Goal: Task Accomplishment & Management: Manage account settings

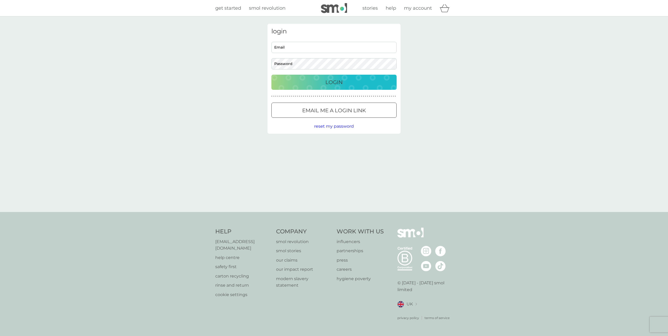
click at [340, 55] on div "Email Password" at bounding box center [333, 56] width 129 height 28
click at [339, 48] on input "Email" at bounding box center [333, 47] width 125 height 11
click at [0, 335] on com-1password-button at bounding box center [0, 336] width 0 height 0
click at [431, 74] on div "login Email Password Login ● ● ● ● ● ● ● ● ● ● ● ● ● ● ● ● ● ● ● ● ● ● ● ● ● ● …" at bounding box center [334, 113] width 668 height 195
click at [299, 50] on input "Email" at bounding box center [333, 47] width 125 height 11
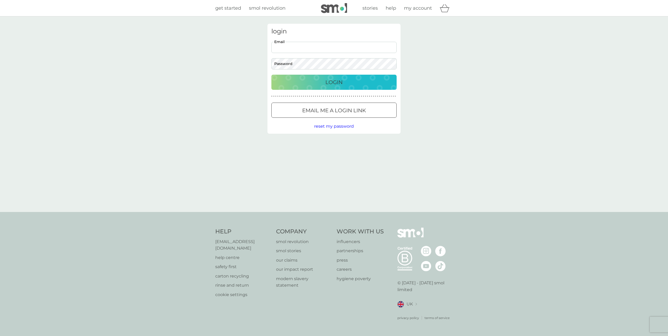
click at [318, 109] on p "Email me a login link" at bounding box center [334, 110] width 64 height 8
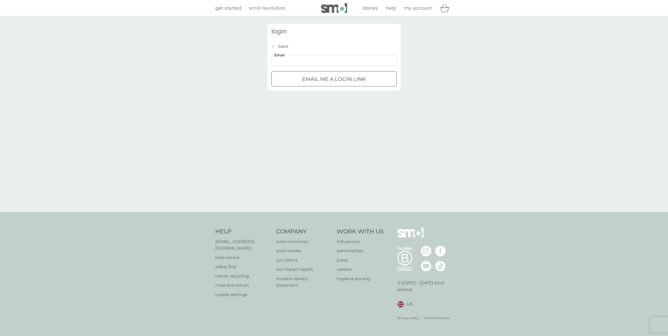
drag, startPoint x: 297, startPoint y: 57, endPoint x: 295, endPoint y: 60, distance: 3.3
click at [297, 57] on input "Email" at bounding box center [333, 60] width 125 height 11
type input "[EMAIL_ADDRESS][DOMAIN_NAME]"
click at [368, 80] on div "Email me a login link" at bounding box center [334, 79] width 125 height 8
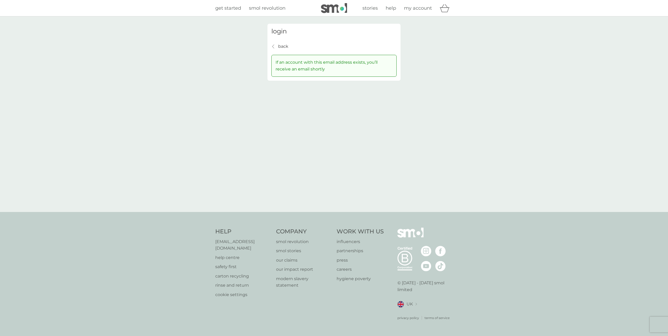
click at [285, 44] on p "back" at bounding box center [283, 46] width 10 height 7
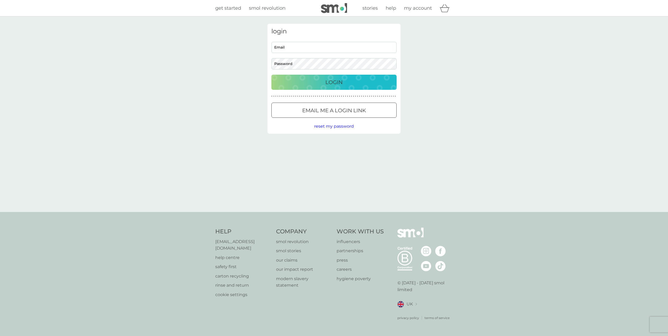
click at [328, 127] on span "reset my password" at bounding box center [334, 126] width 40 height 5
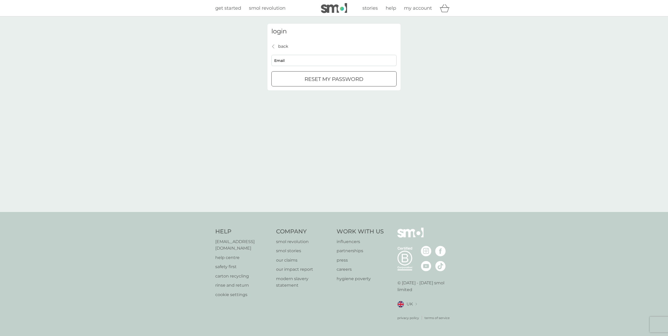
click at [294, 51] on div "back back Email reset my password" at bounding box center [333, 65] width 125 height 44
click at [289, 64] on input "Email" at bounding box center [333, 60] width 125 height 11
type input "[EMAIL_ADDRESS][DOMAIN_NAME]"
click at [358, 80] on p "reset my password" at bounding box center [333, 79] width 59 height 8
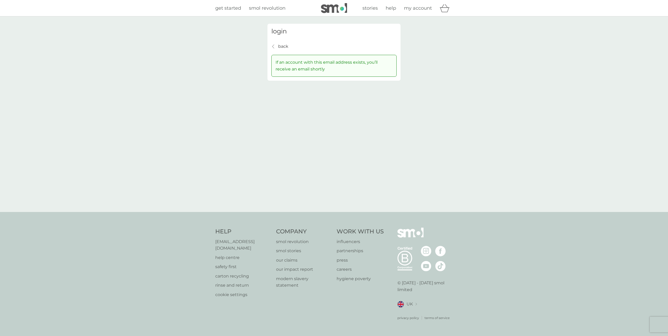
click at [279, 48] on p "back" at bounding box center [283, 46] width 10 height 7
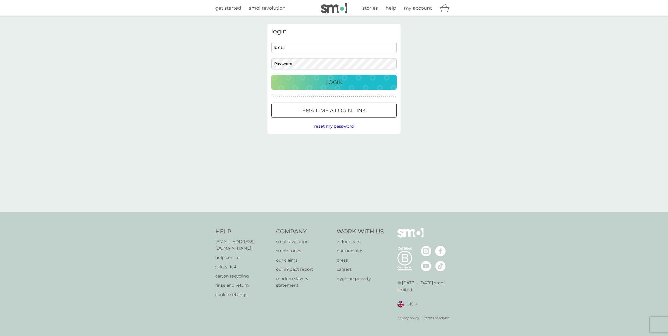
click at [298, 44] on input "Email" at bounding box center [333, 47] width 125 height 11
click at [344, 36] on div "login Email Password Login ● ● ● ● ● ● ● ● ● ● ● ● ● ● ● ● ● ● ● ● ● ● ● ● ● ● …" at bounding box center [333, 79] width 133 height 110
click at [321, 49] on input "Email" at bounding box center [333, 47] width 125 height 11
type input "[EMAIL_ADDRESS][DOMAIN_NAME]"
click at [308, 81] on div "Login" at bounding box center [333, 82] width 115 height 8
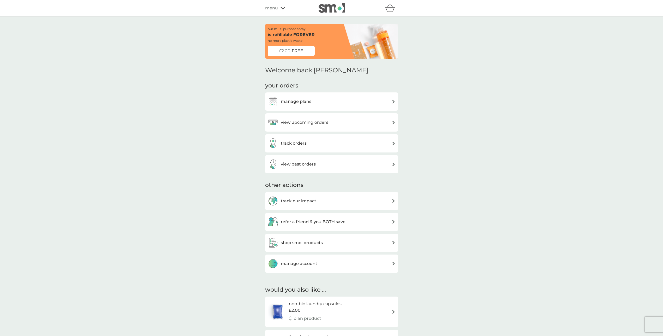
click at [297, 51] on span "FREE" at bounding box center [297, 50] width 11 height 7
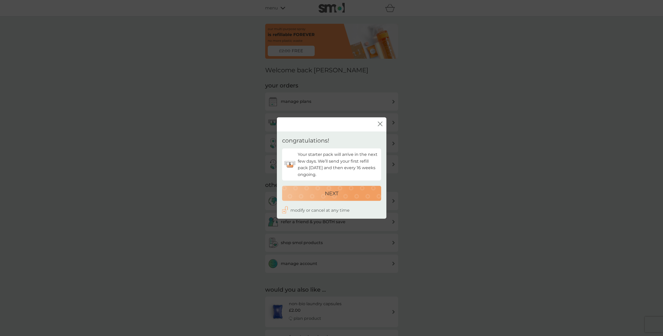
click at [331, 194] on p "NEXT" at bounding box center [332, 193] width 14 height 8
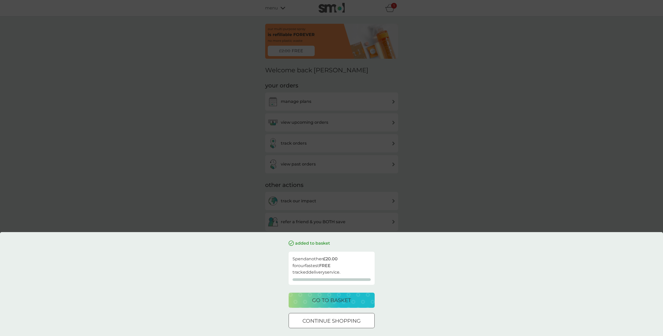
click at [344, 321] on p "continue shopping" at bounding box center [332, 320] width 58 height 8
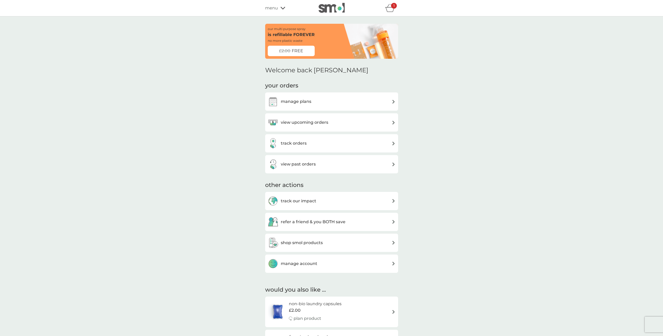
click at [306, 104] on h3 "manage plans" at bounding box center [296, 101] width 31 height 7
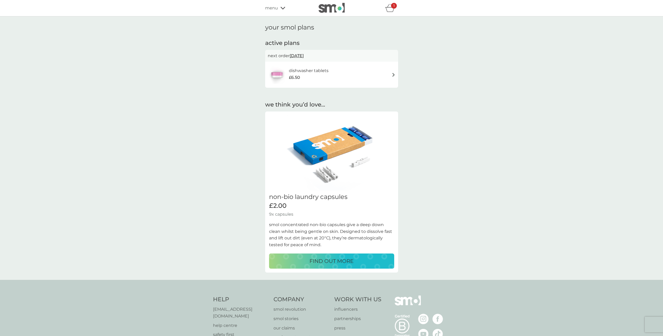
click at [372, 74] on div "dishwasher tablets £6.50" at bounding box center [332, 74] width 128 height 18
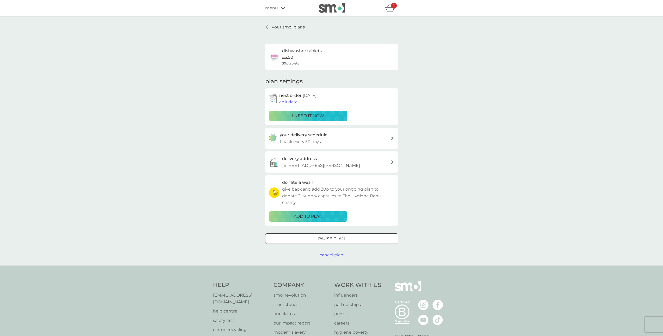
click at [320, 241] on p "Pause plan" at bounding box center [331, 238] width 27 height 7
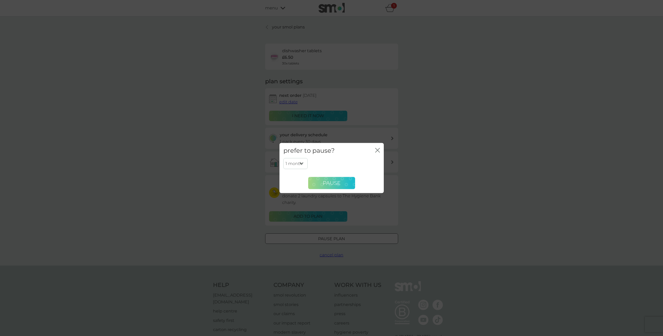
click at [322, 183] on button "Pause" at bounding box center [331, 183] width 47 height 13
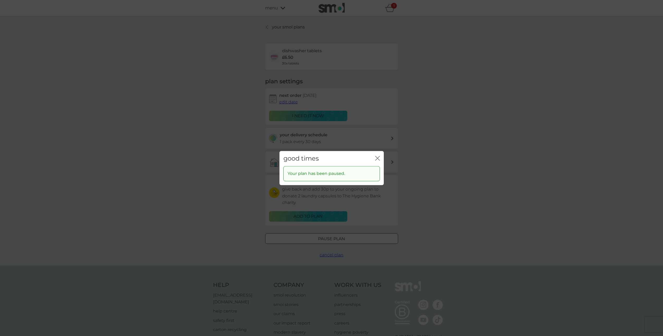
click at [377, 158] on icon "close" at bounding box center [377, 158] width 2 height 4
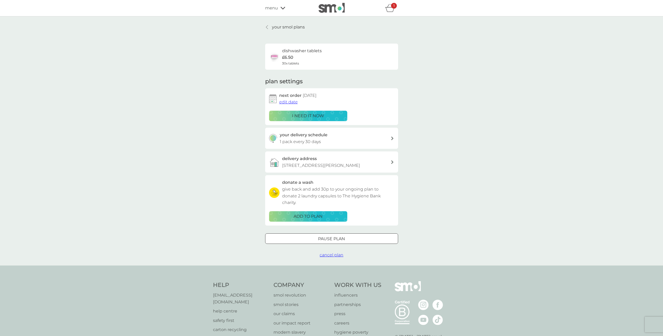
click at [288, 28] on p "your smol plans" at bounding box center [288, 27] width 33 height 7
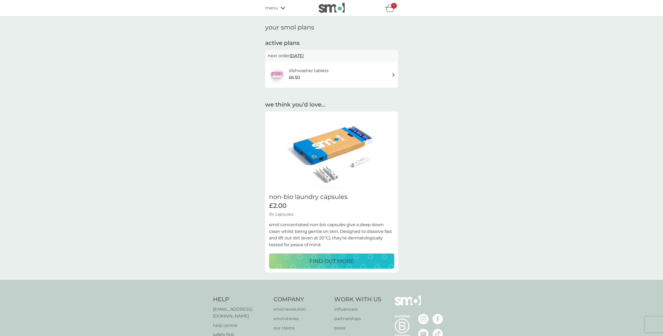
click at [285, 6] on div "menu" at bounding box center [287, 8] width 44 height 7
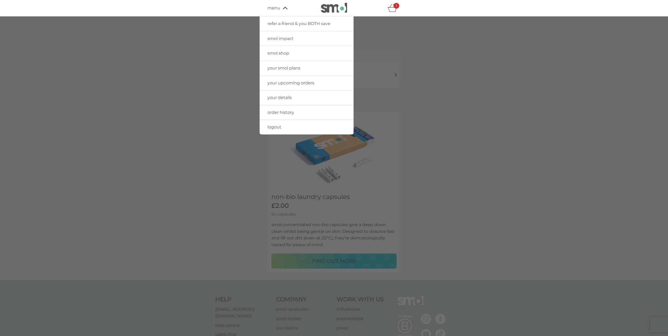
click at [406, 32] on div at bounding box center [334, 184] width 668 height 336
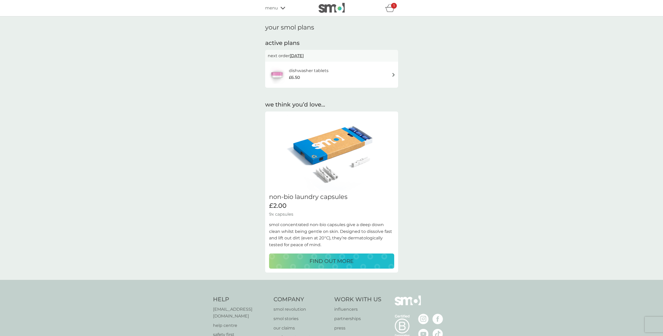
click at [388, 7] on icon "basket" at bounding box center [390, 8] width 10 height 8
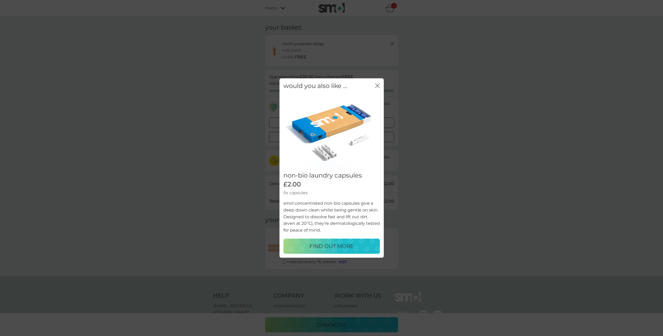
click at [377, 85] on icon "close" at bounding box center [377, 85] width 5 height 5
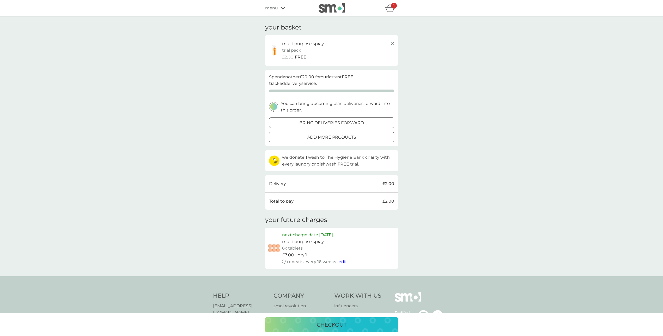
click at [392, 41] on icon at bounding box center [392, 43] width 6 height 6
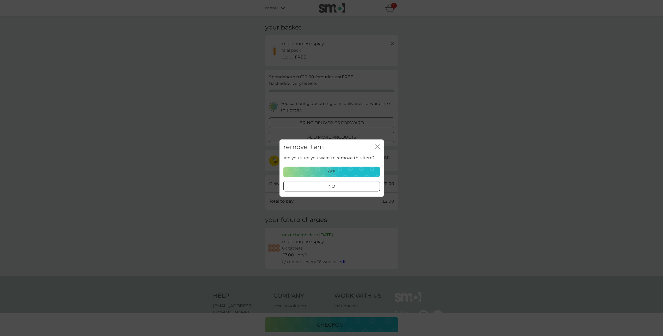
click at [333, 169] on p "yes" at bounding box center [332, 171] width 8 height 7
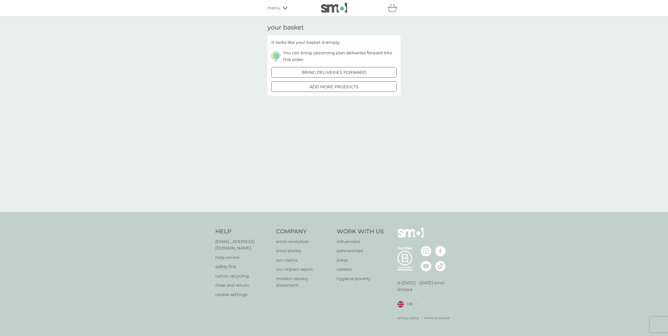
click at [284, 8] on icon at bounding box center [285, 8] width 5 height 3
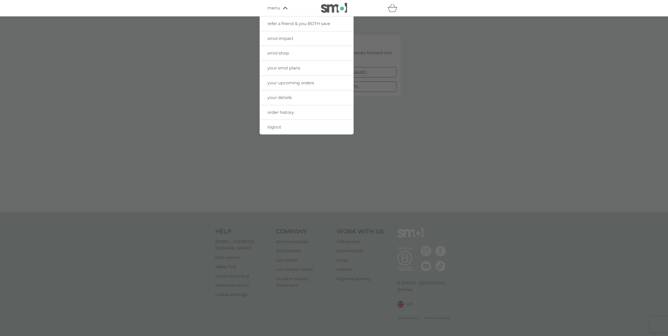
click at [283, 54] on span "smol shop" at bounding box center [278, 53] width 22 height 5
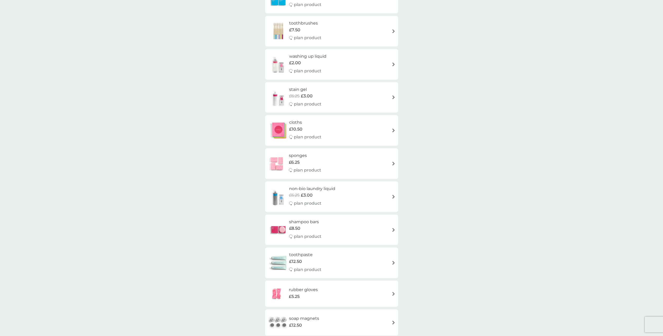
scroll to position [585, 0]
